Goal: Task Accomplishment & Management: Complete application form

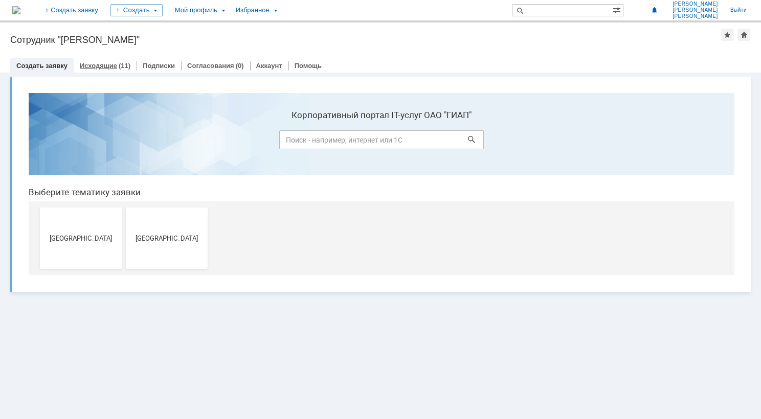
click at [104, 66] on link "Исходящие" at bounding box center [98, 66] width 37 height 8
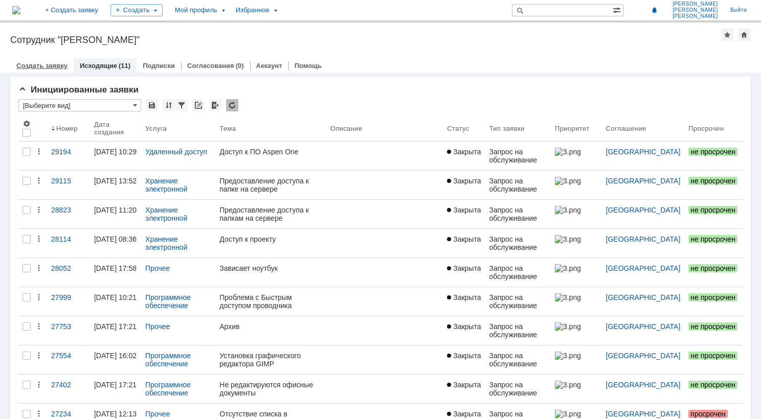
click at [47, 64] on link "Создать заявку" at bounding box center [41, 66] width 51 height 8
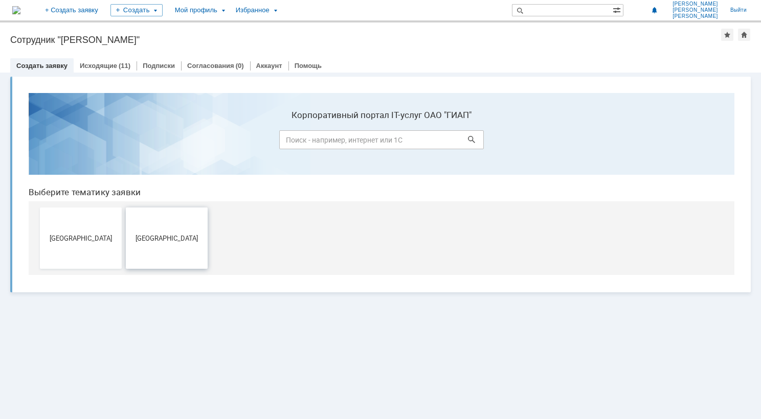
click at [175, 237] on span "[GEOGRAPHIC_DATA]" at bounding box center [167, 238] width 76 height 8
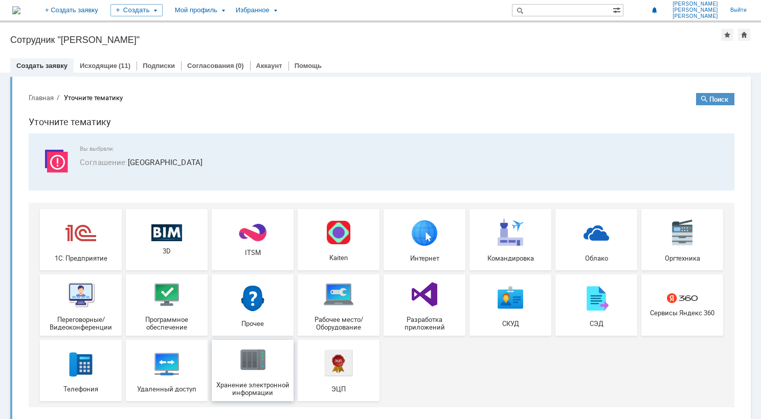
click at [246, 362] on img at bounding box center [252, 360] width 31 height 31
click at [118, 61] on div "Исходящие (11)" at bounding box center [105, 65] width 63 height 15
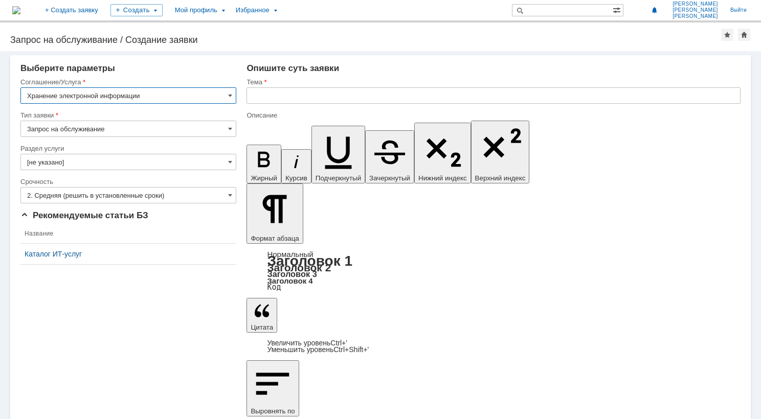
click at [276, 90] on input "text" at bounding box center [493, 95] width 494 height 16
type input "Д"
type input "Предоставление доступа к папке"
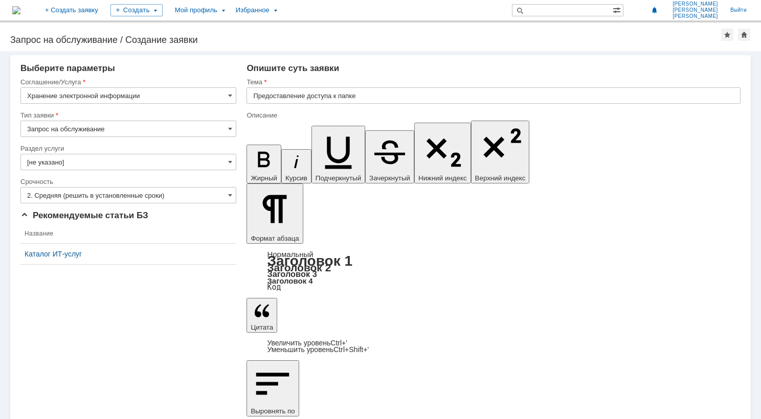
drag, startPoint x: 299, startPoint y: 3043, endPoint x: 257, endPoint y: 3046, distance: 42.0
copy div "\\rudzfsv0008"
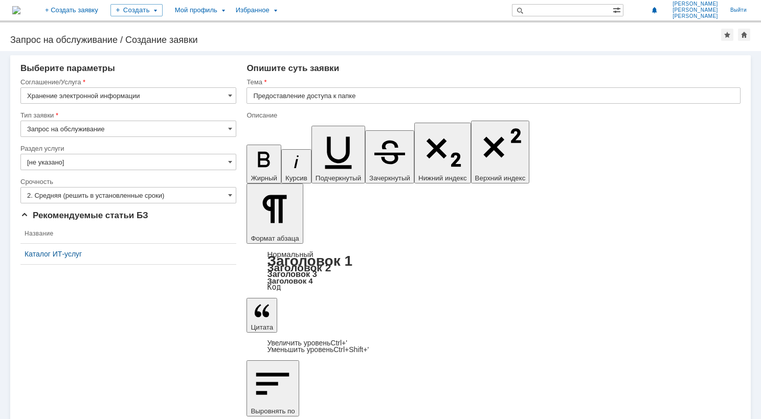
drag, startPoint x: 339, startPoint y: 3043, endPoint x: 258, endPoint y: 3044, distance: 80.8
copy div "\\rudzfsv0008\com_dep2$"
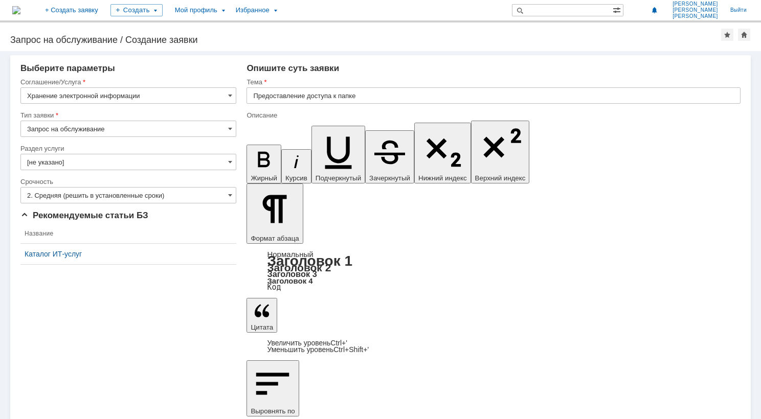
drag, startPoint x: 404, startPoint y: 3047, endPoint x: 257, endPoint y: 3044, distance: 146.8
copy div "\\rudzfsv0008\com_dep2$\010_МТО\Объекты"
